Goal: Task Accomplishment & Management: Manage account settings

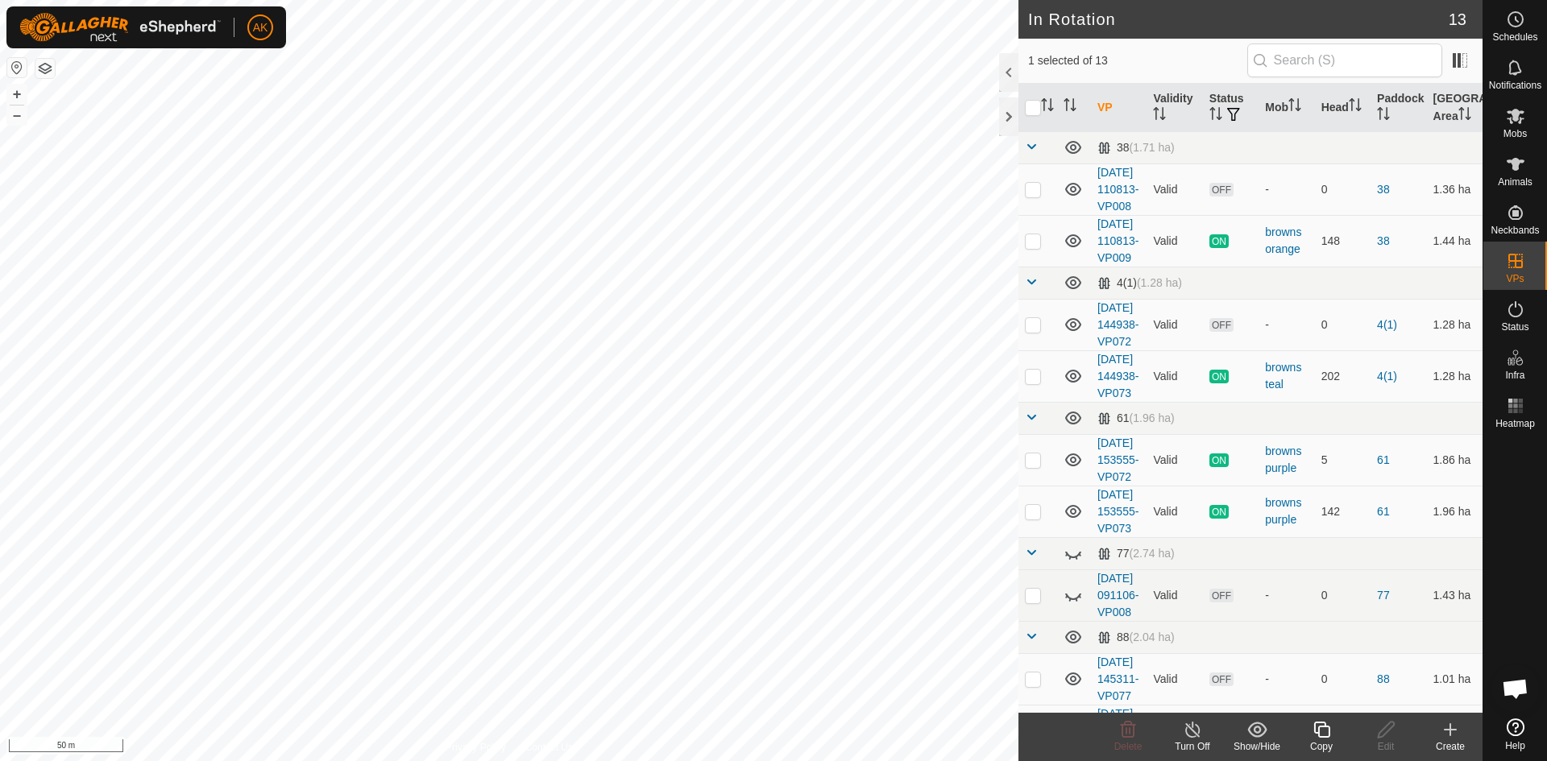
checkbox input "true"
checkbox input "false"
click at [1126, 733] on icon at bounding box center [1128, 730] width 15 height 16
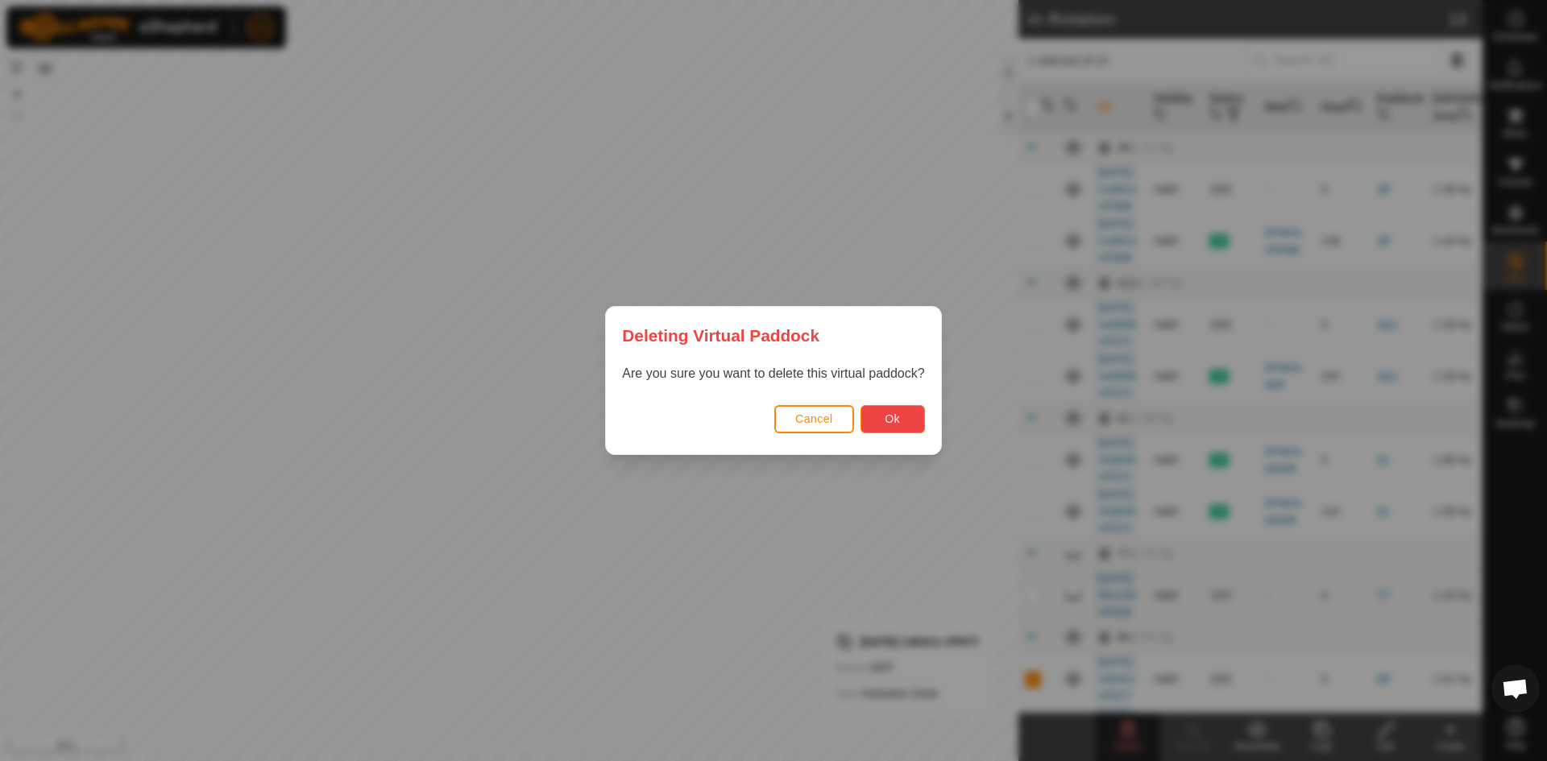
click at [884, 425] on button "Ok" at bounding box center [892, 419] width 64 height 28
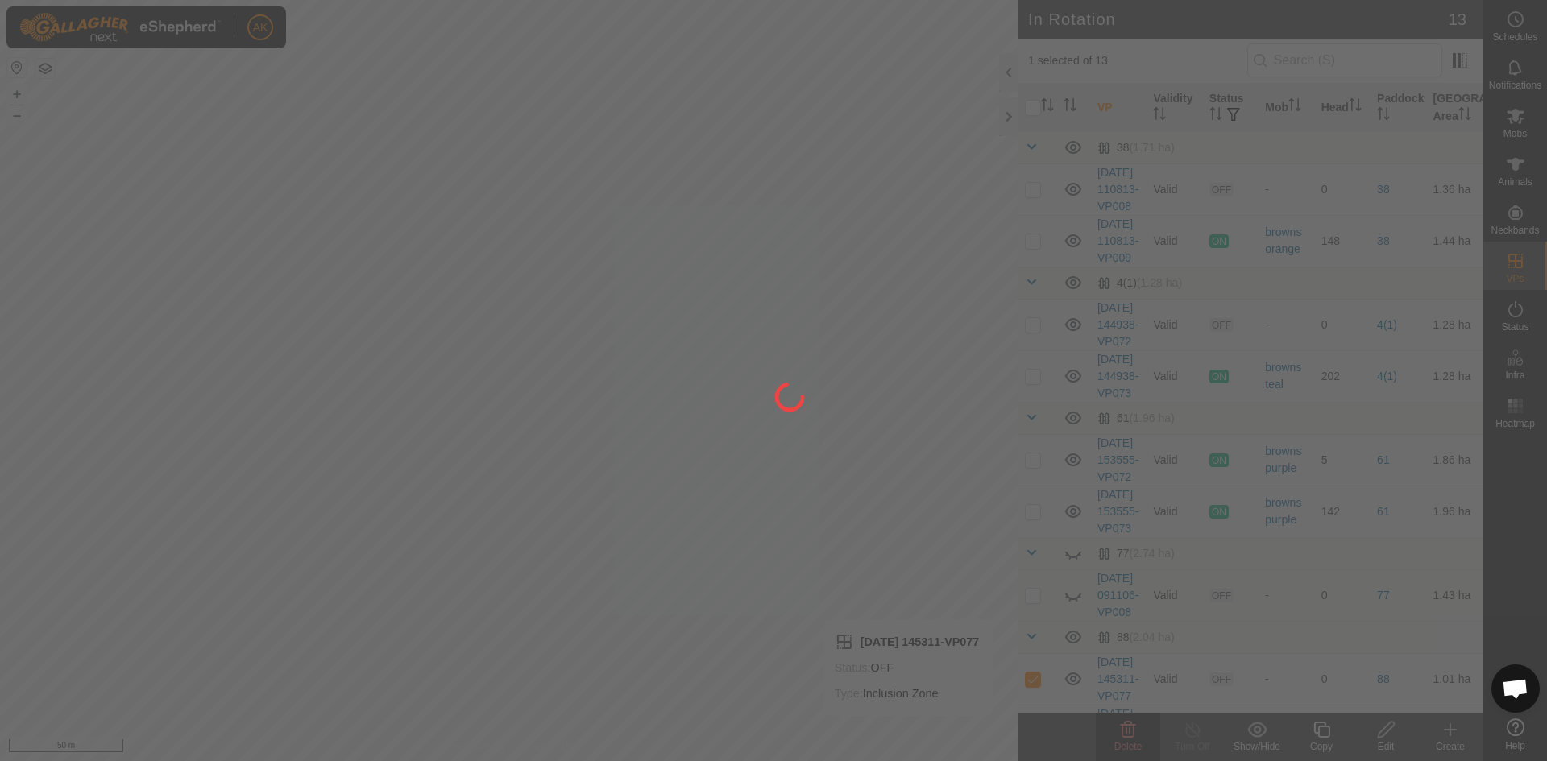
checkbox input "false"
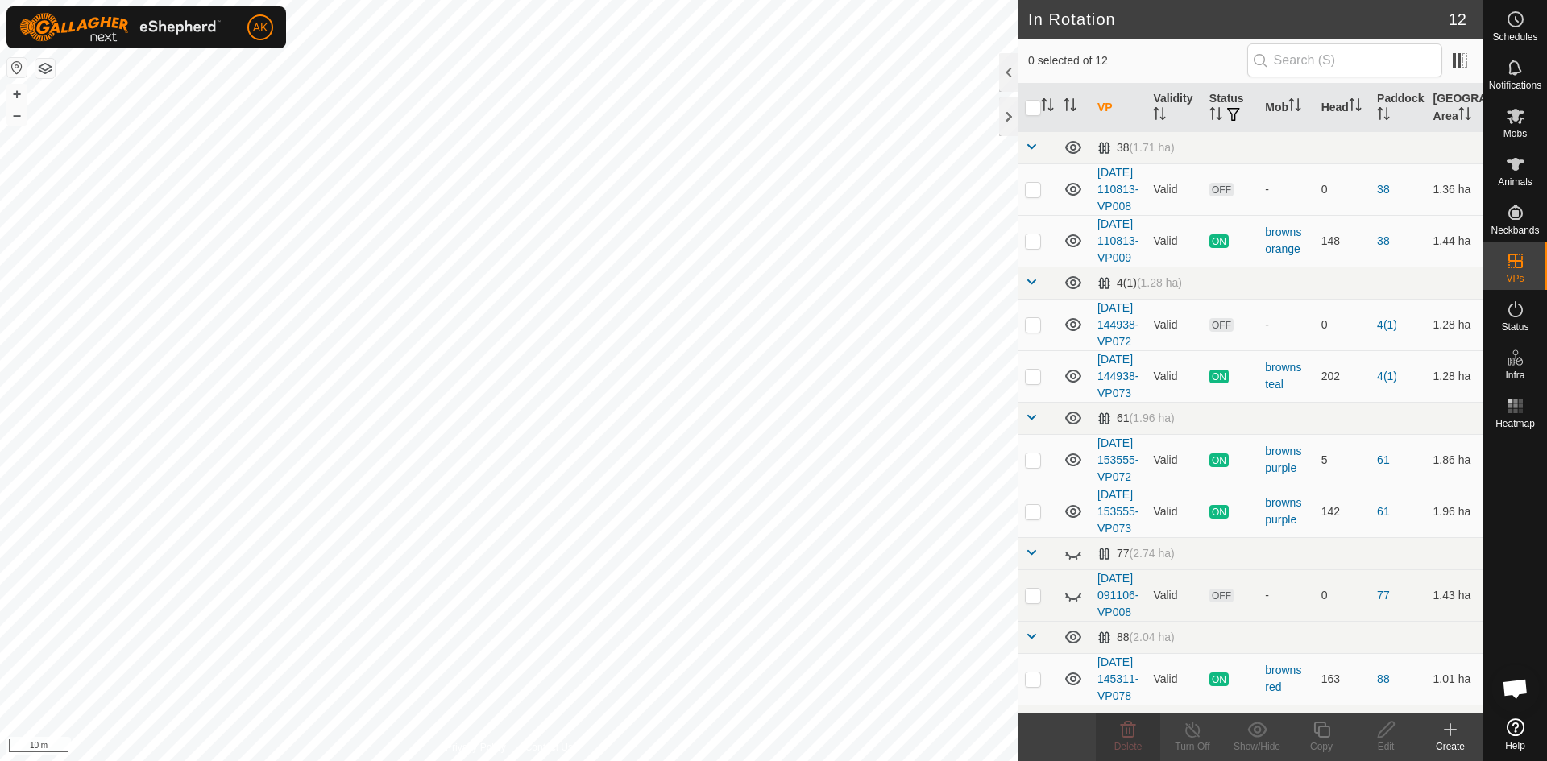
checkbox input "true"
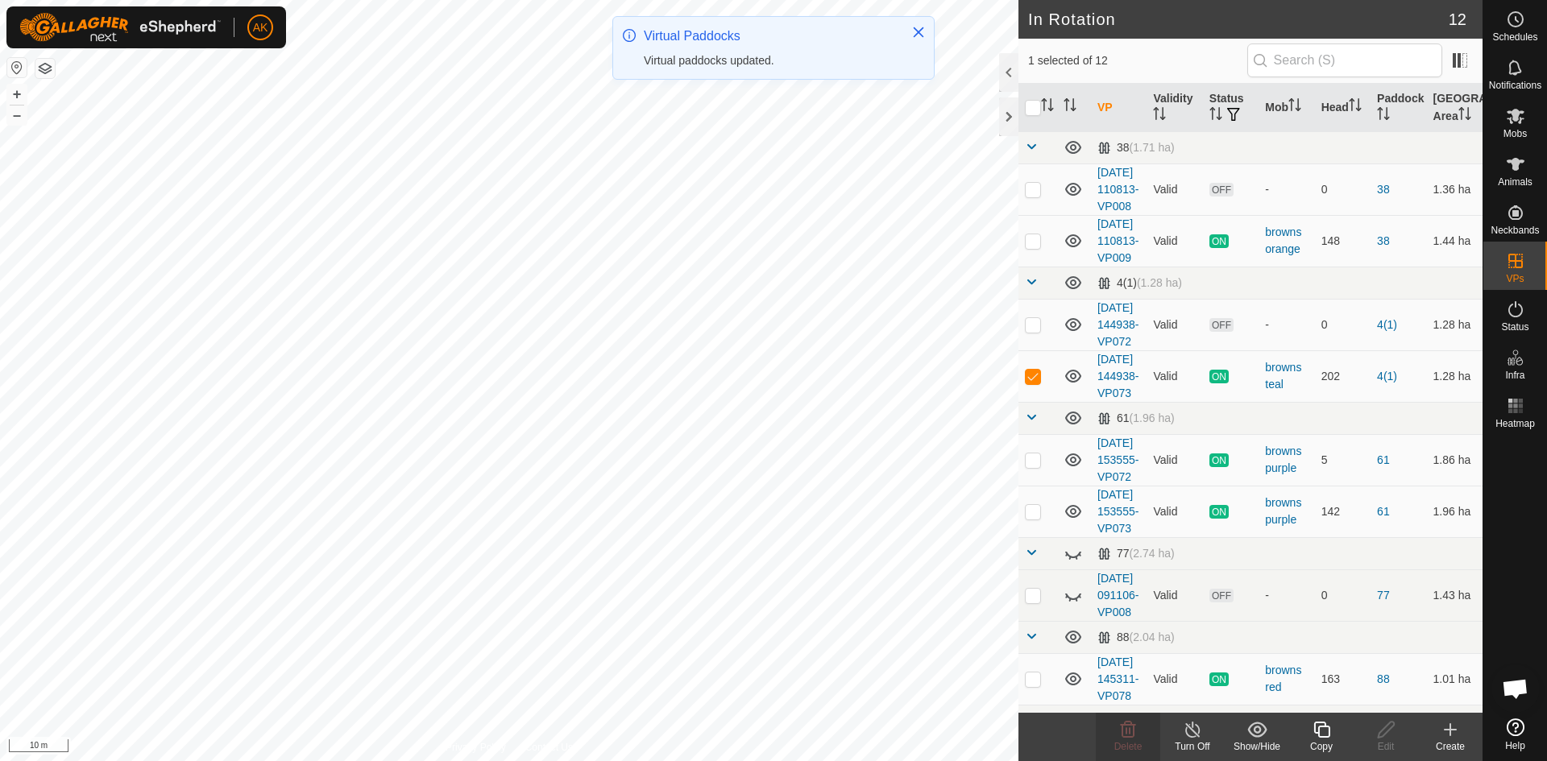
checkbox input "true"
checkbox input "false"
click at [1129, 736] on icon at bounding box center [1127, 729] width 19 height 19
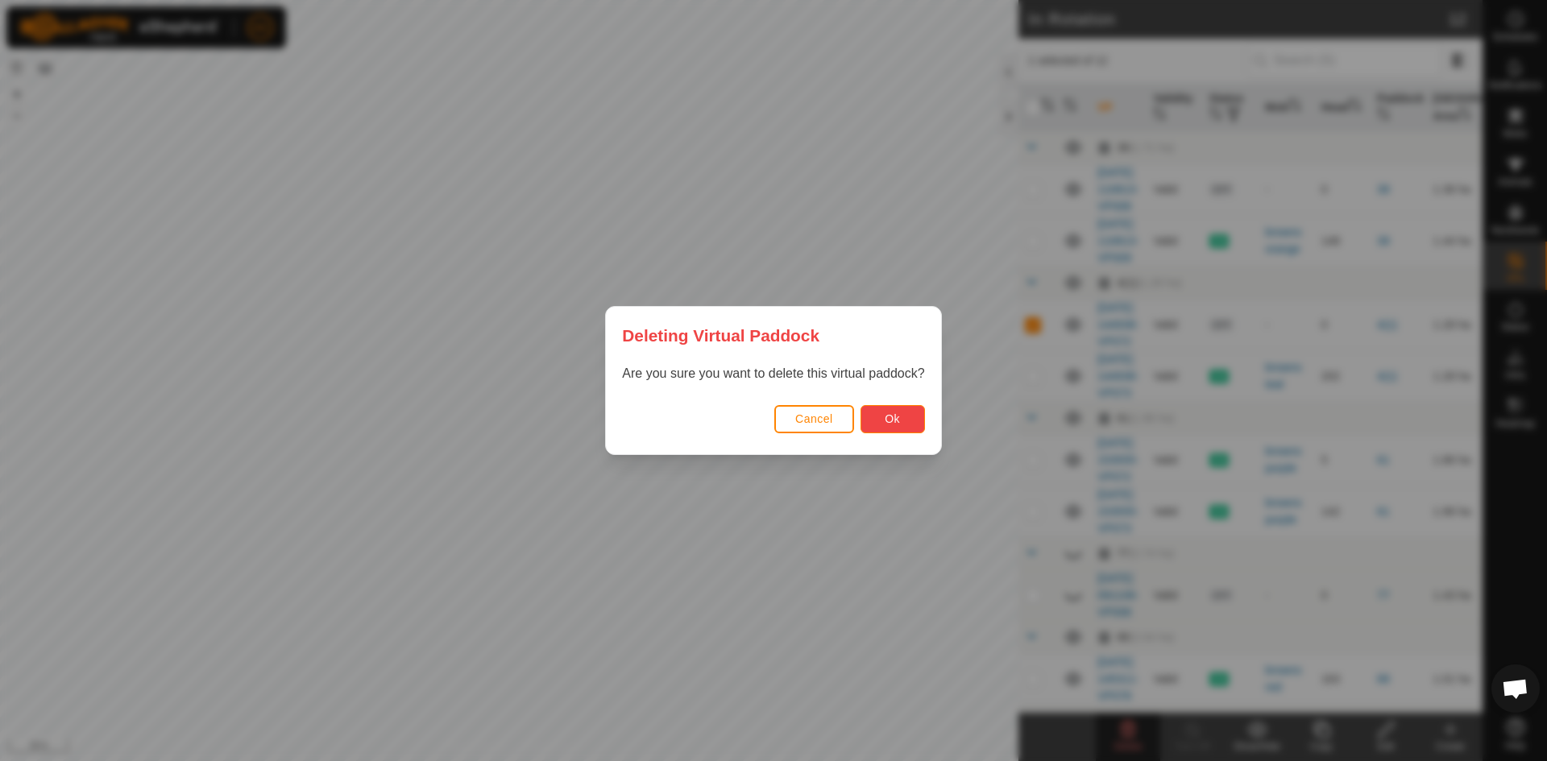
click at [885, 429] on button "Ok" at bounding box center [892, 419] width 64 height 28
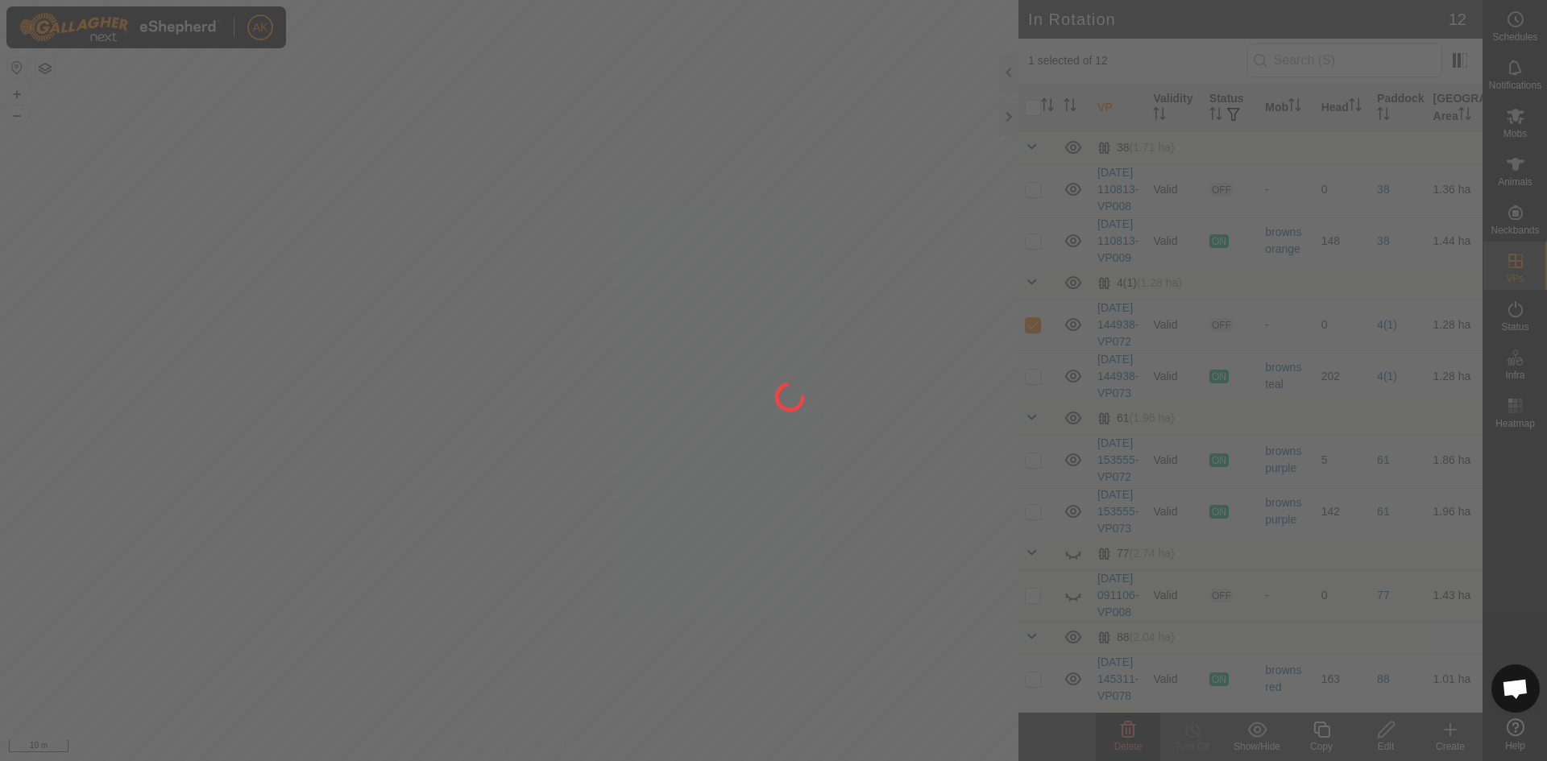
checkbox input "false"
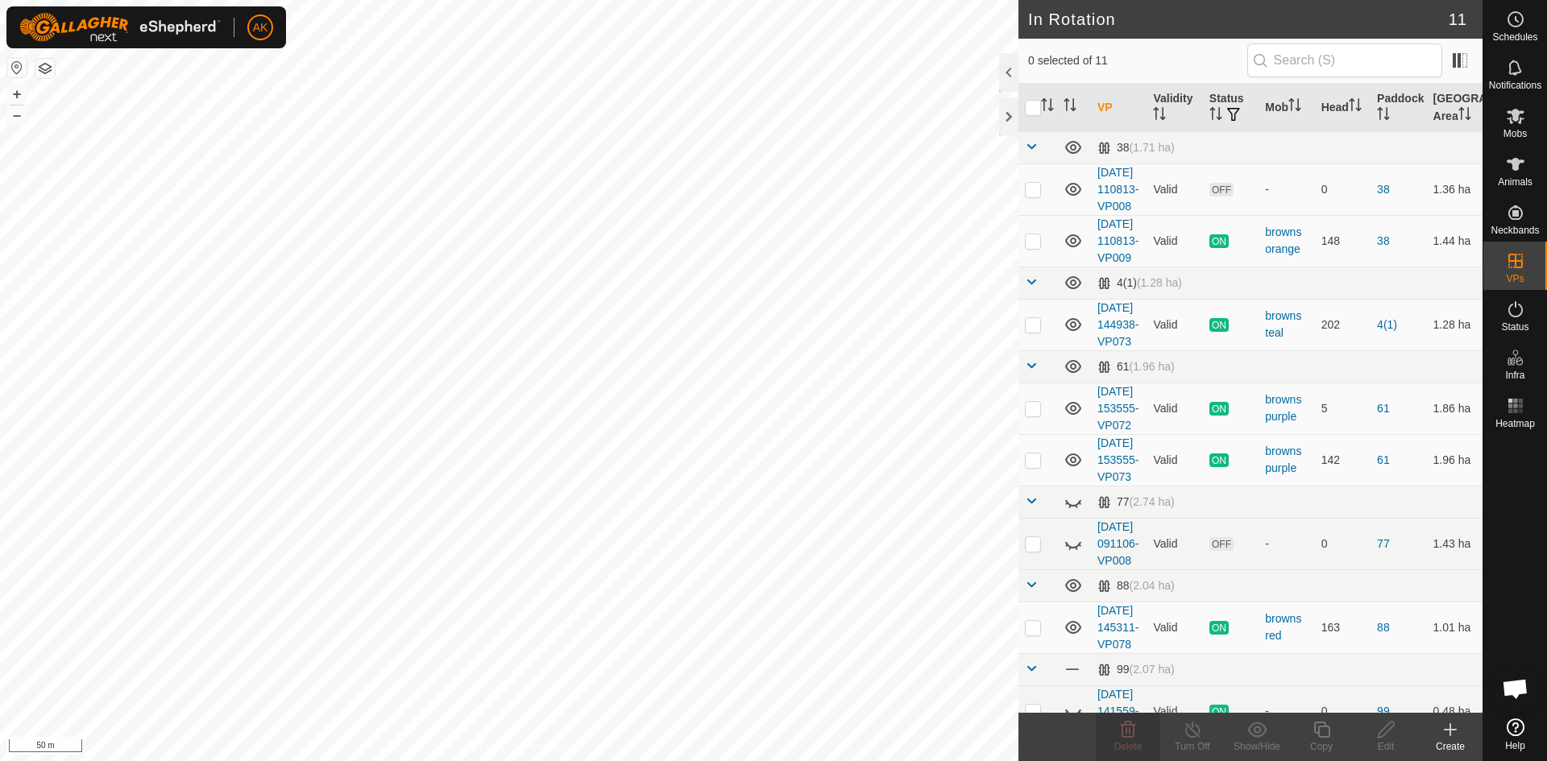
checkbox input "true"
checkbox input "false"
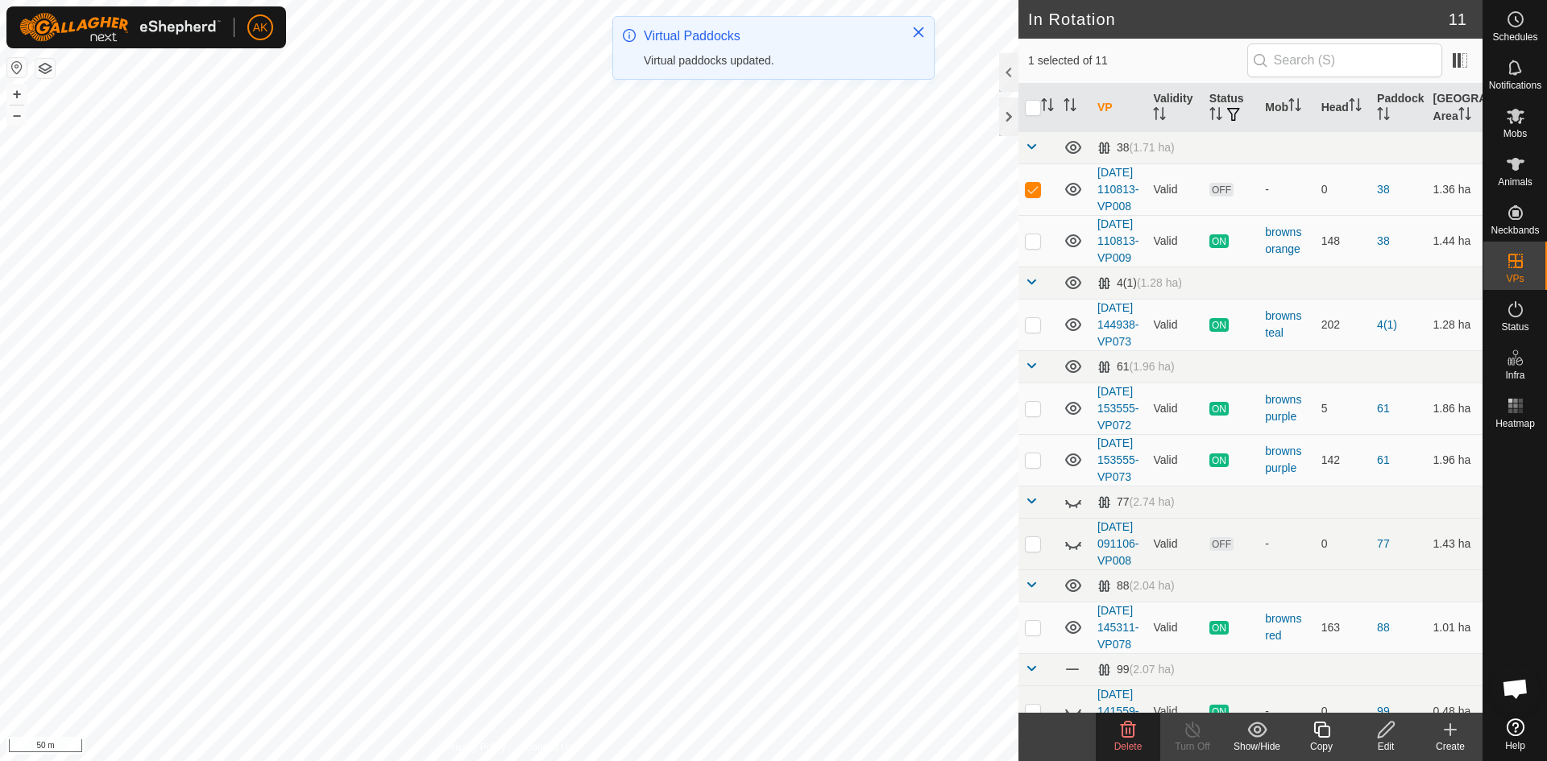
click at [1119, 727] on icon at bounding box center [1127, 729] width 19 height 19
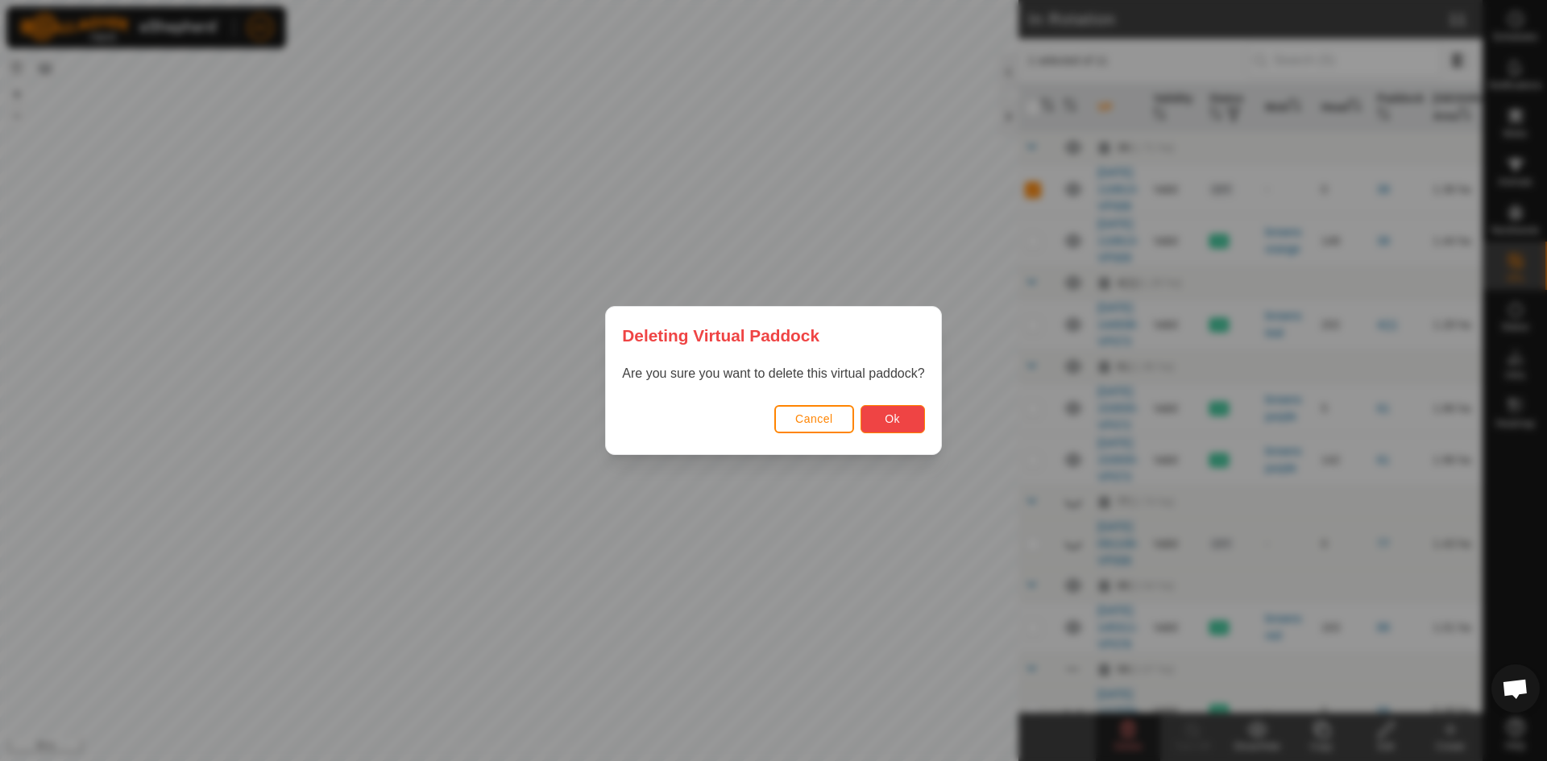
click at [905, 429] on button "Ok" at bounding box center [892, 419] width 64 height 28
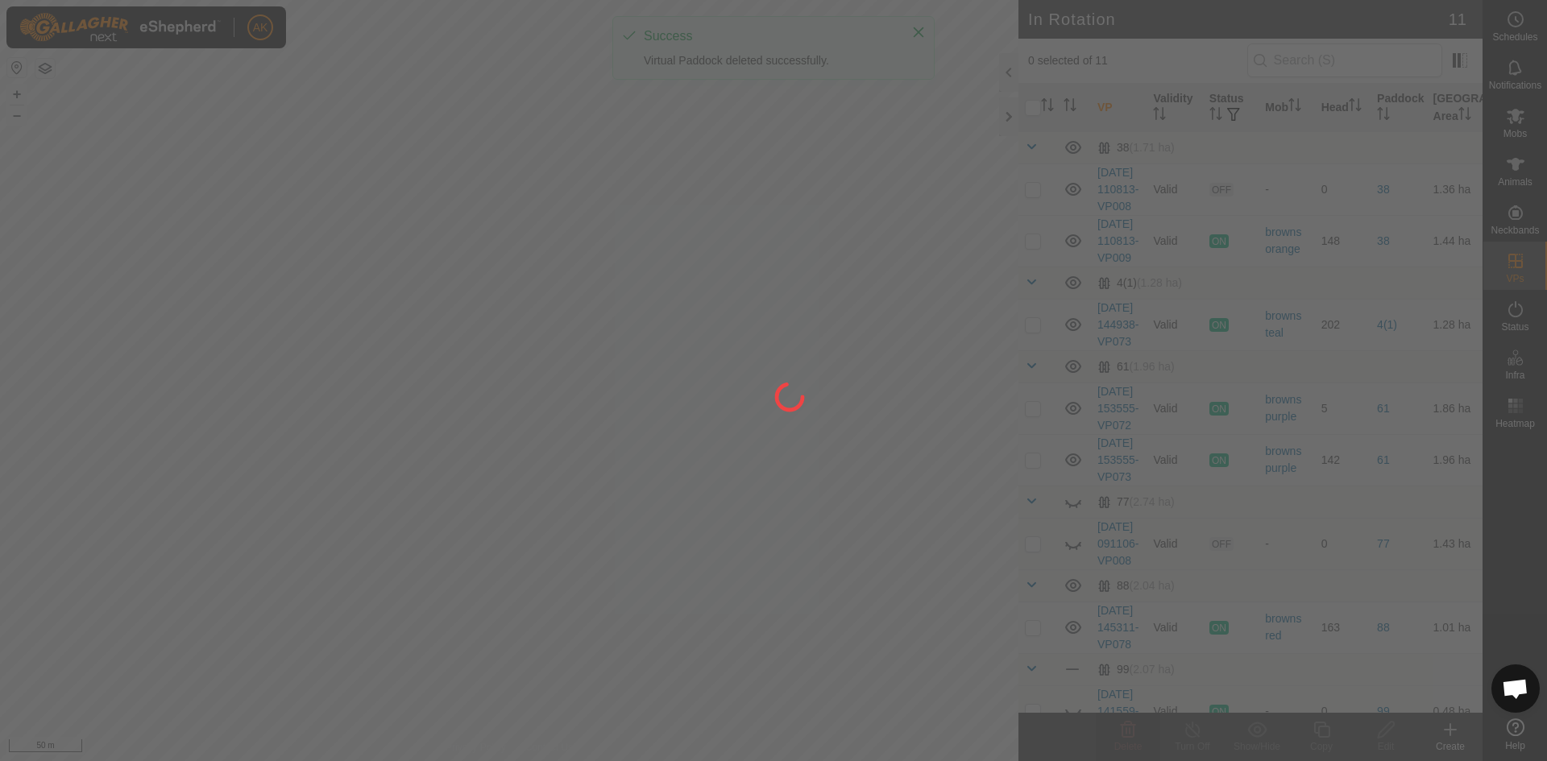
checkbox input "false"
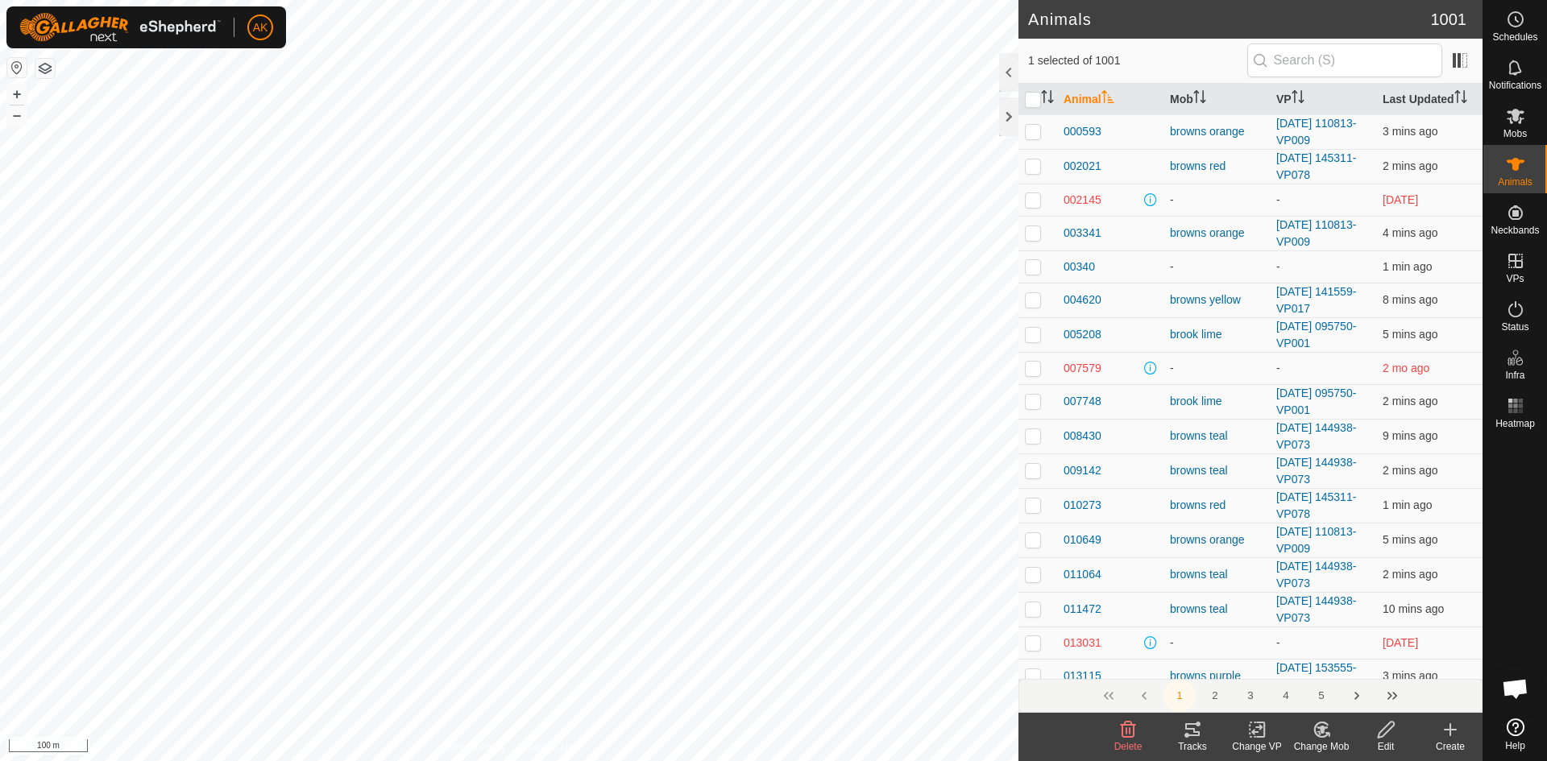
click at [1121, 731] on icon at bounding box center [1128, 730] width 15 height 16
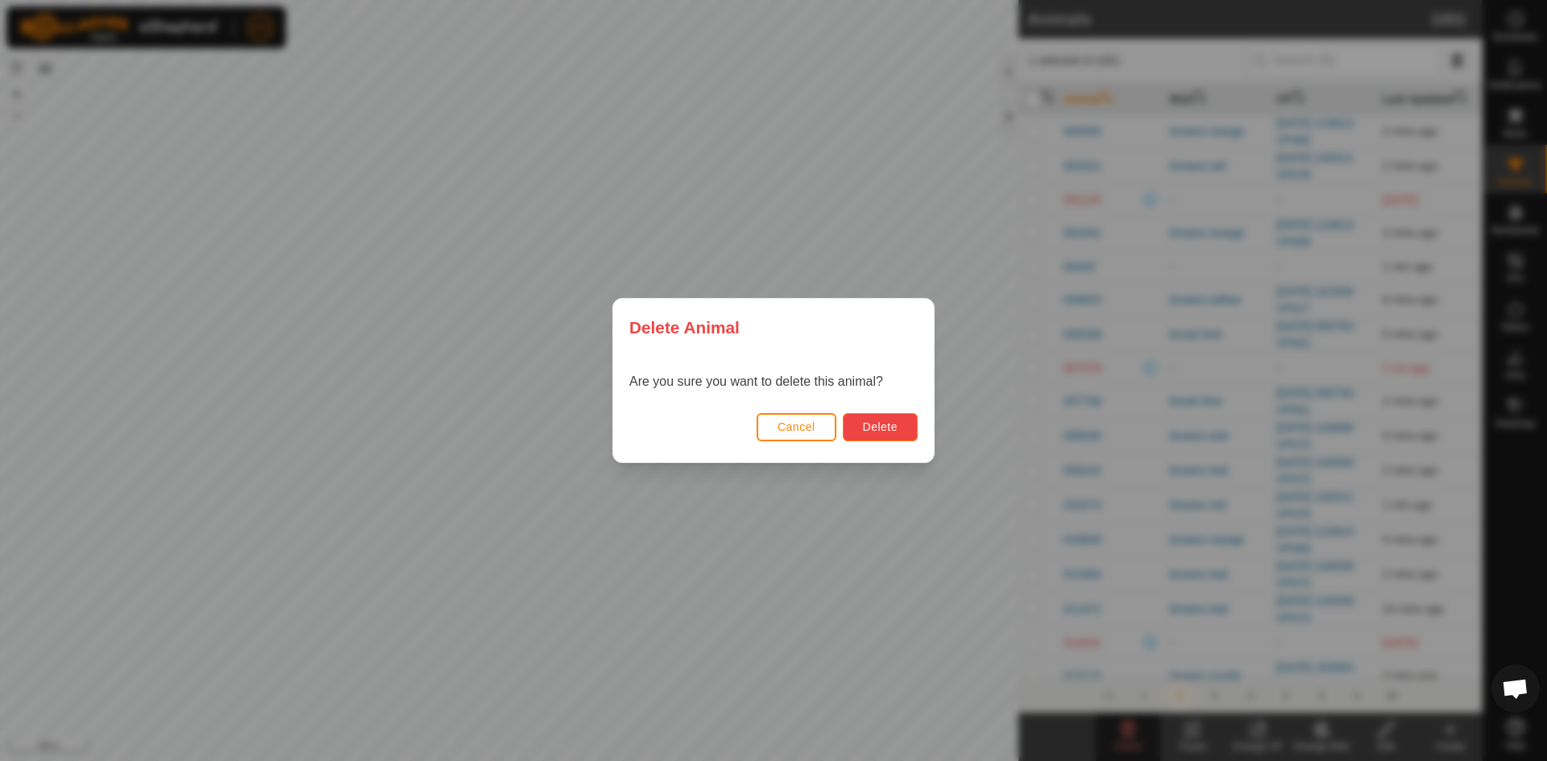
click at [877, 435] on button "Delete" at bounding box center [880, 427] width 75 height 28
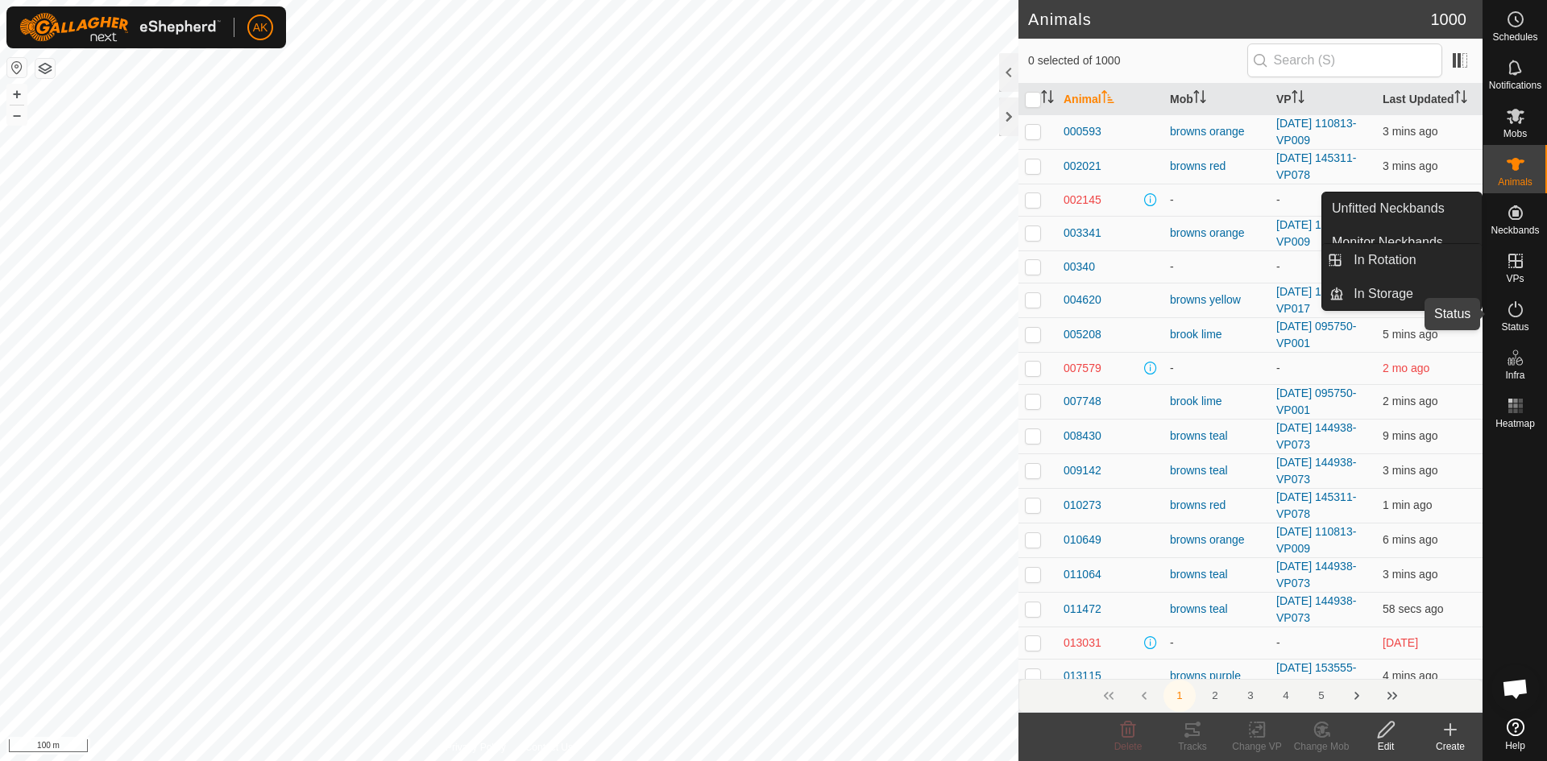
click at [1518, 309] on icon at bounding box center [1515, 309] width 19 height 19
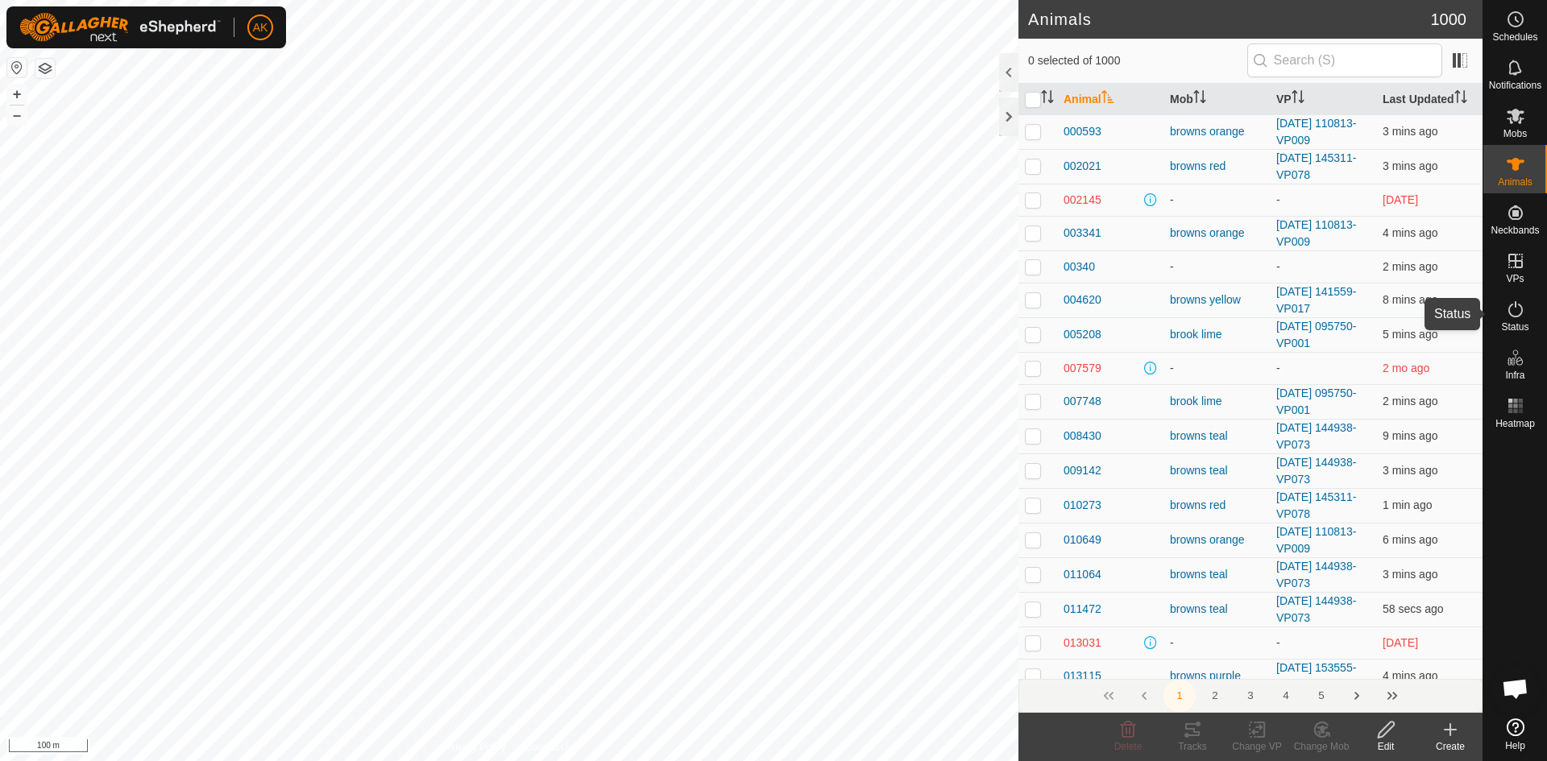
click at [1518, 309] on icon at bounding box center [1515, 309] width 19 height 19
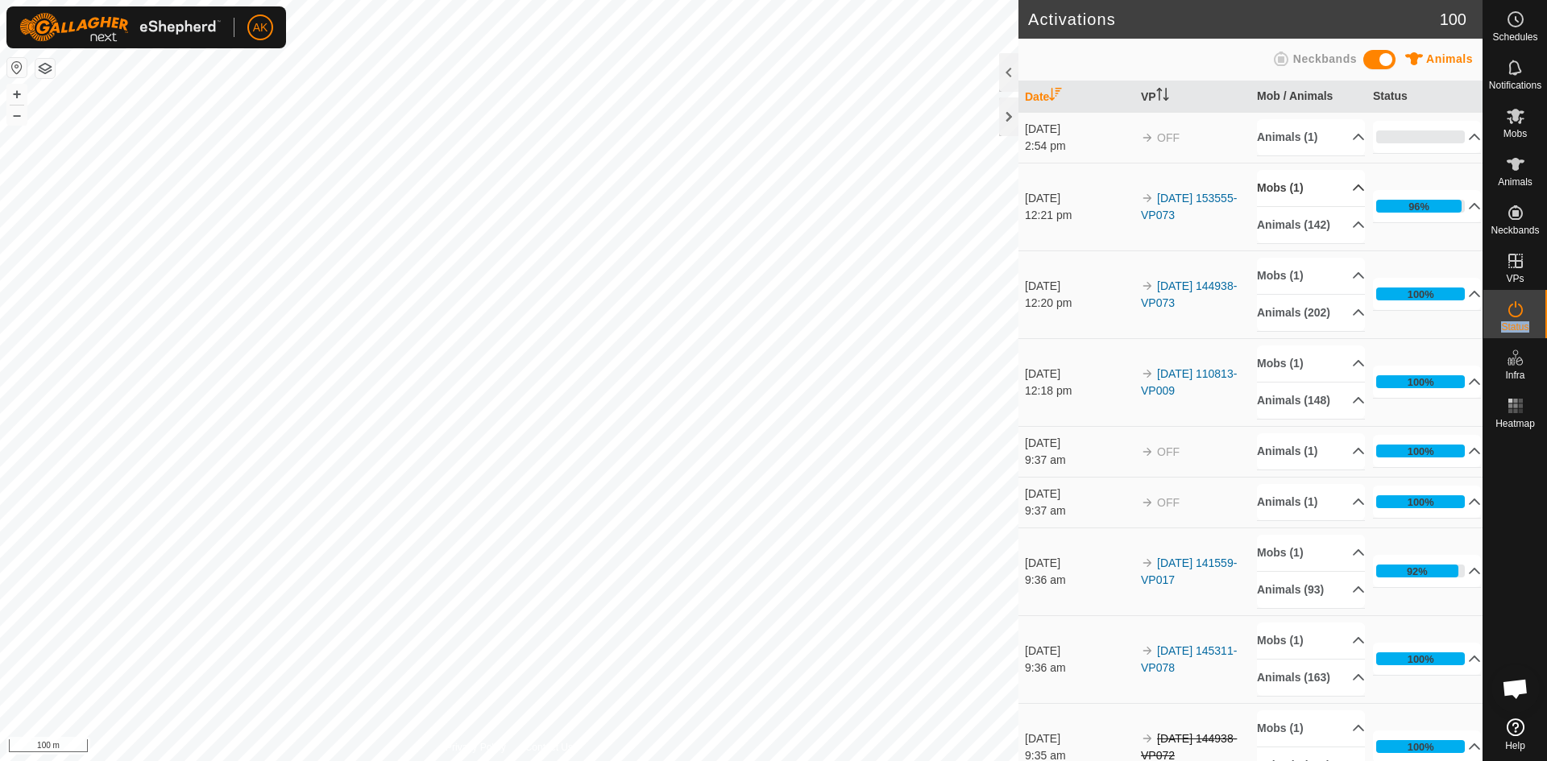
click at [1285, 184] on p-accordion-header "Mobs (1)" at bounding box center [1311, 188] width 108 height 36
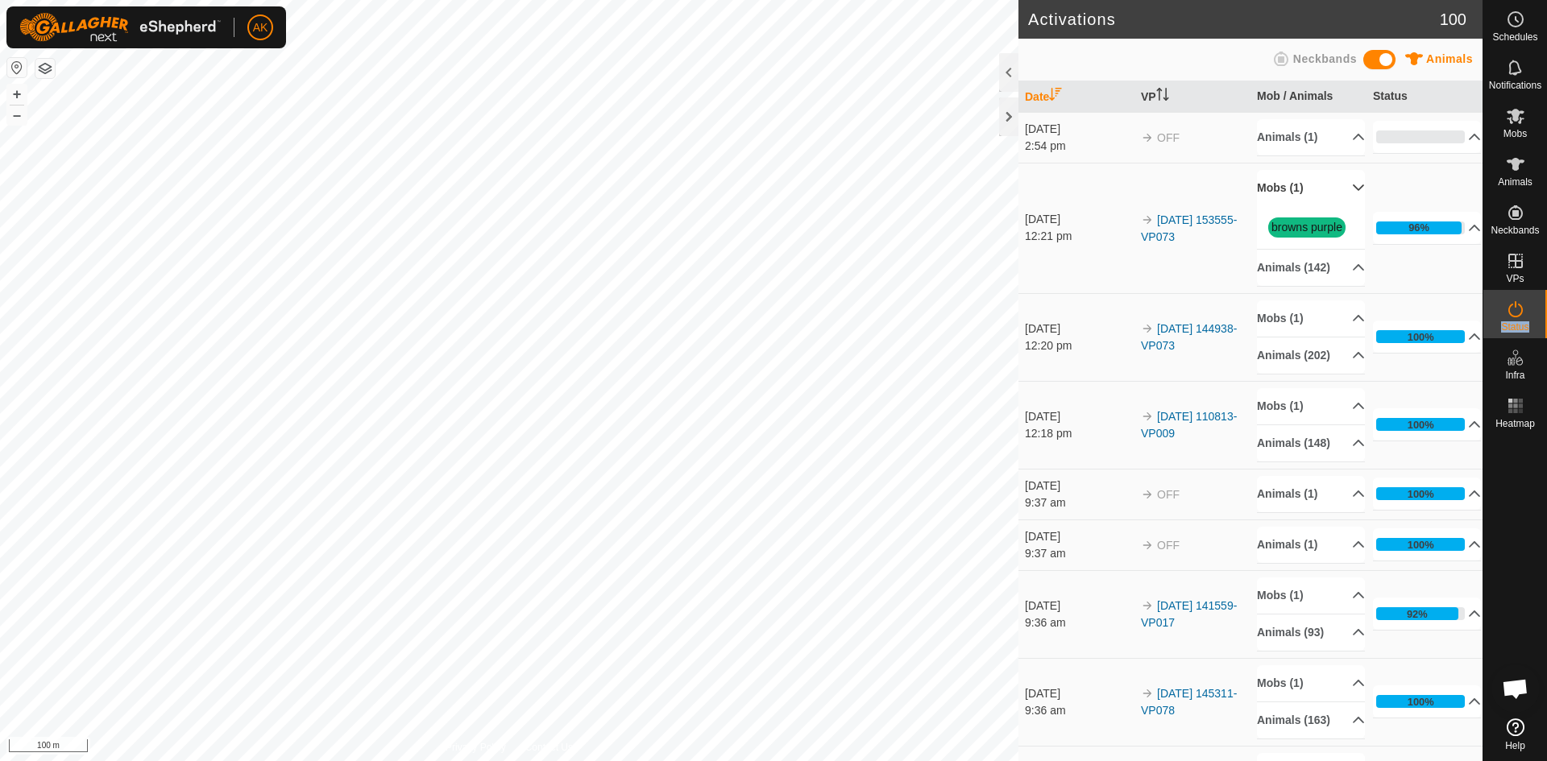
click at [1285, 184] on p-accordion-header "Mobs (1)" at bounding box center [1311, 188] width 108 height 36
